Goal: Task Accomplishment & Management: Use online tool/utility

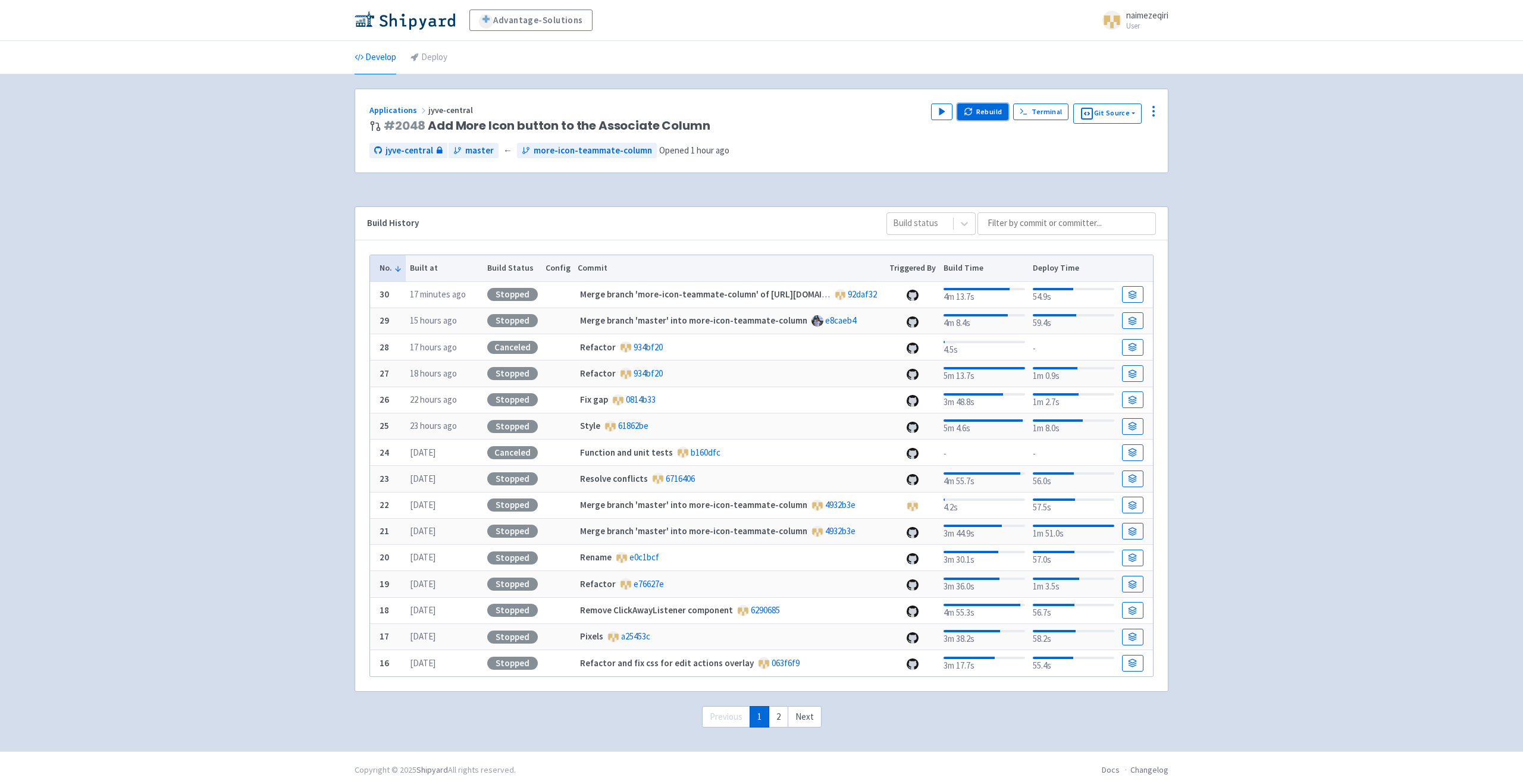
click at [984, 111] on button "Rebuild" at bounding box center [982, 111] width 51 height 16
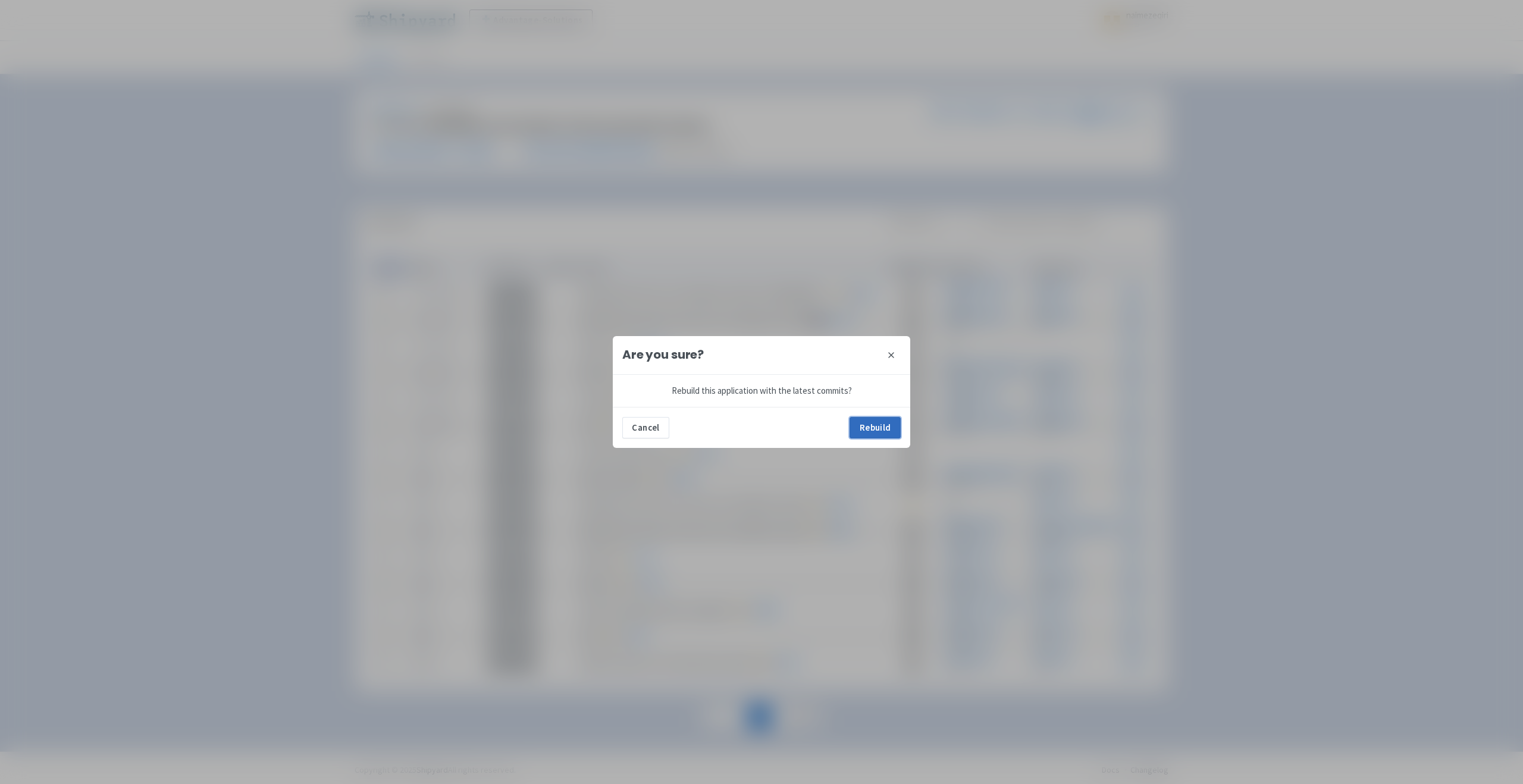
click at [876, 430] on button "Rebuild" at bounding box center [875, 428] width 51 height 22
